Goal: Find specific page/section: Find specific page/section

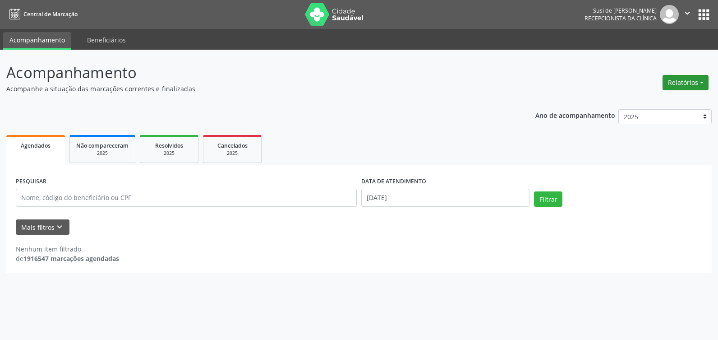
click at [693, 83] on button "Relatórios" at bounding box center [685, 82] width 46 height 15
click at [638, 101] on link "Agendamentos" at bounding box center [660, 102] width 97 height 13
select select "8"
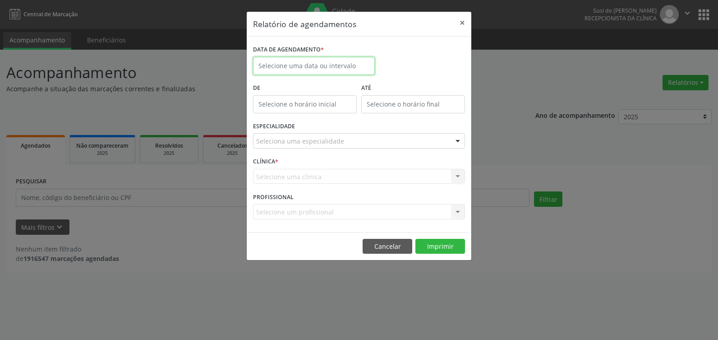
click at [358, 67] on body "Central de Marcação Susi de [PERSON_NAME] Recepcionista da clínica  Configuraç…" at bounding box center [359, 170] width 718 height 340
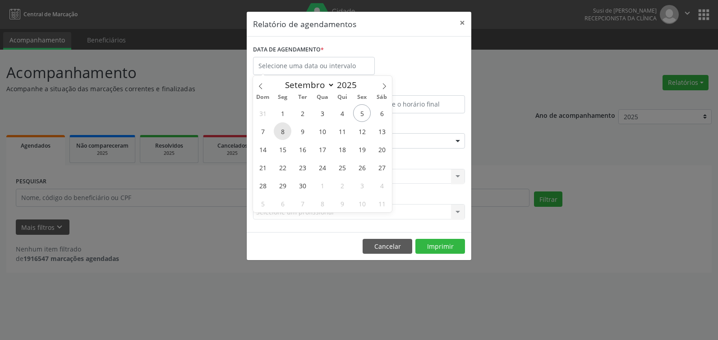
click at [285, 130] on span "8" at bounding box center [283, 131] width 18 height 18
type input "[DATE]"
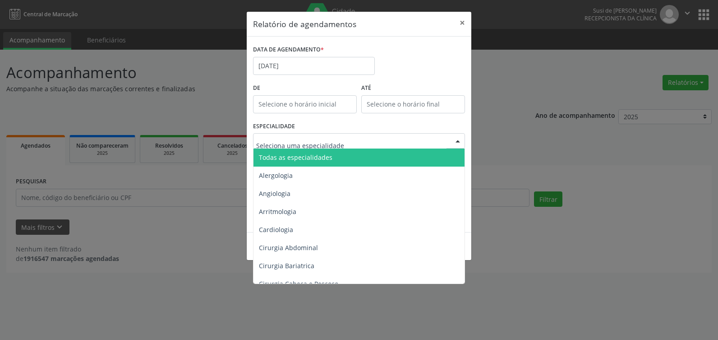
click at [458, 138] on div at bounding box center [458, 140] width 14 height 15
click at [444, 157] on span "Todas as especialidades" at bounding box center [359, 157] width 212 height 18
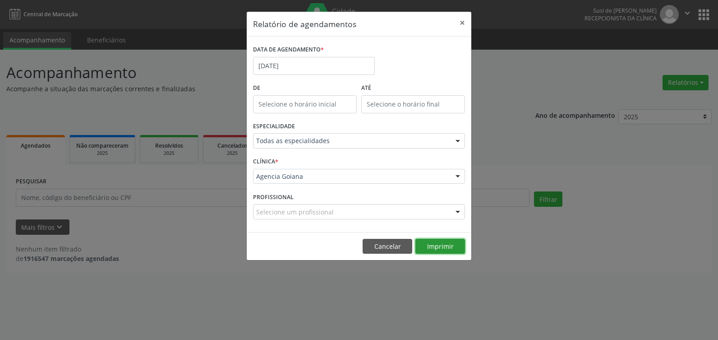
click at [455, 244] on button "Imprimir" at bounding box center [440, 246] width 50 height 15
